Goal: Transaction & Acquisition: Purchase product/service

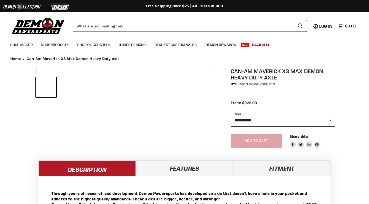
select select "******"
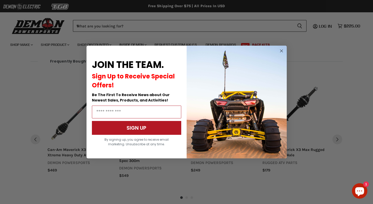
scroll to position [495, 0]
